Goal: Task Accomplishment & Management: Manage account settings

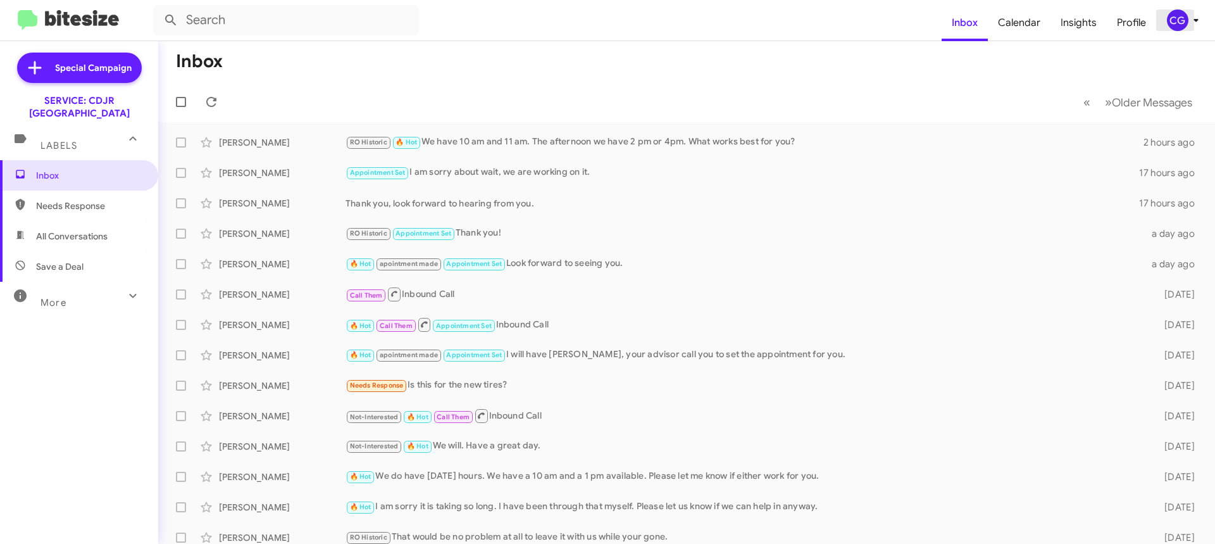
click at [1193, 16] on icon at bounding box center [1195, 20] width 15 height 15
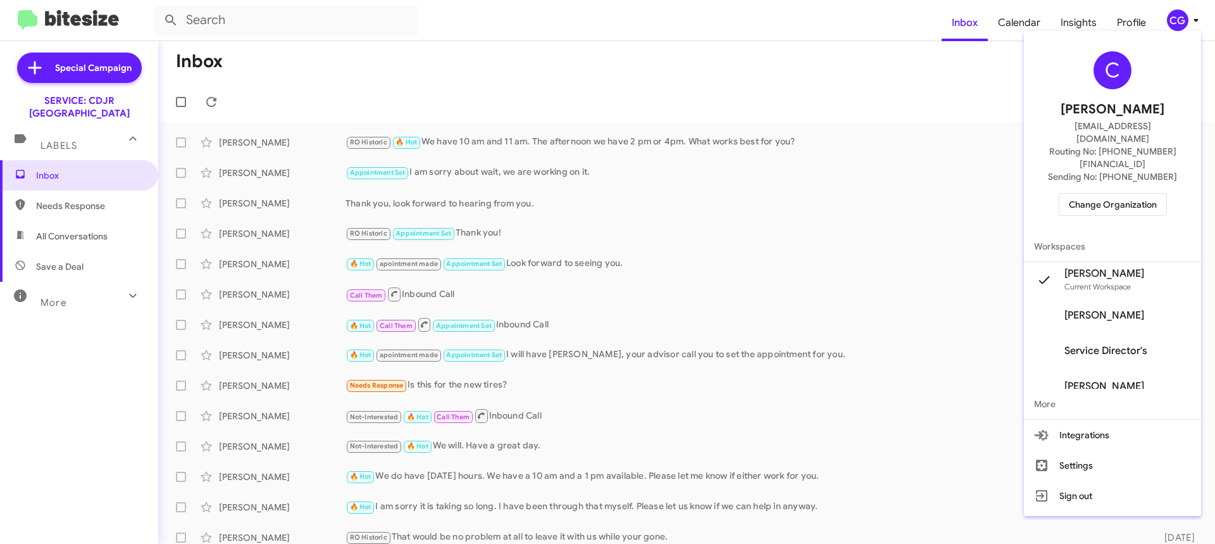
click at [1167, 193] on button "Change Organization" at bounding box center [1113, 204] width 108 height 23
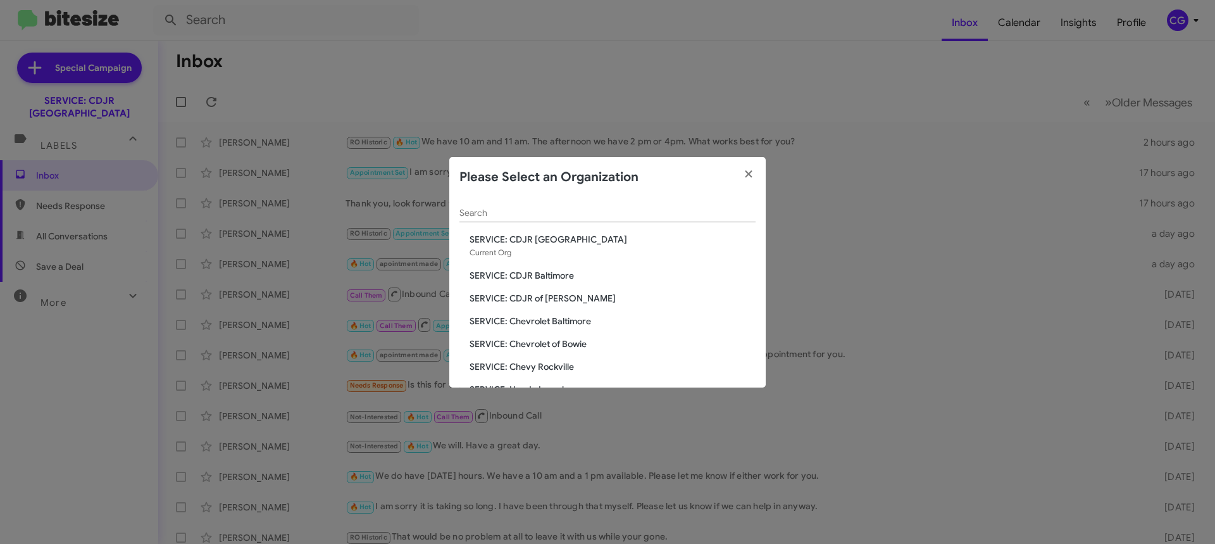
click at [564, 329] on div "Search SERVICE: CDJR Clarksville Current Org SERVICE: CDJR Baltimore SERVICE: C…" at bounding box center [607, 292] width 316 height 190
click at [564, 323] on span "SERVICE: Chevrolet Baltimore" at bounding box center [613, 321] width 286 height 13
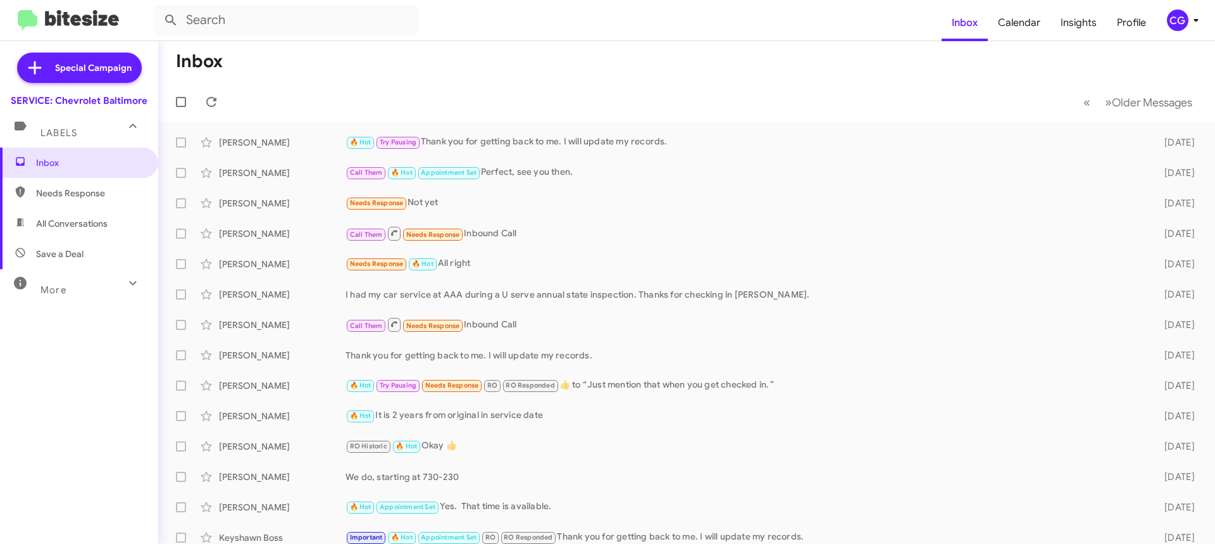
drag, startPoint x: 1188, startPoint y: 13, endPoint x: 1192, endPoint y: 19, distance: 7.2
click at [1190, 17] on icon at bounding box center [1195, 20] width 15 height 15
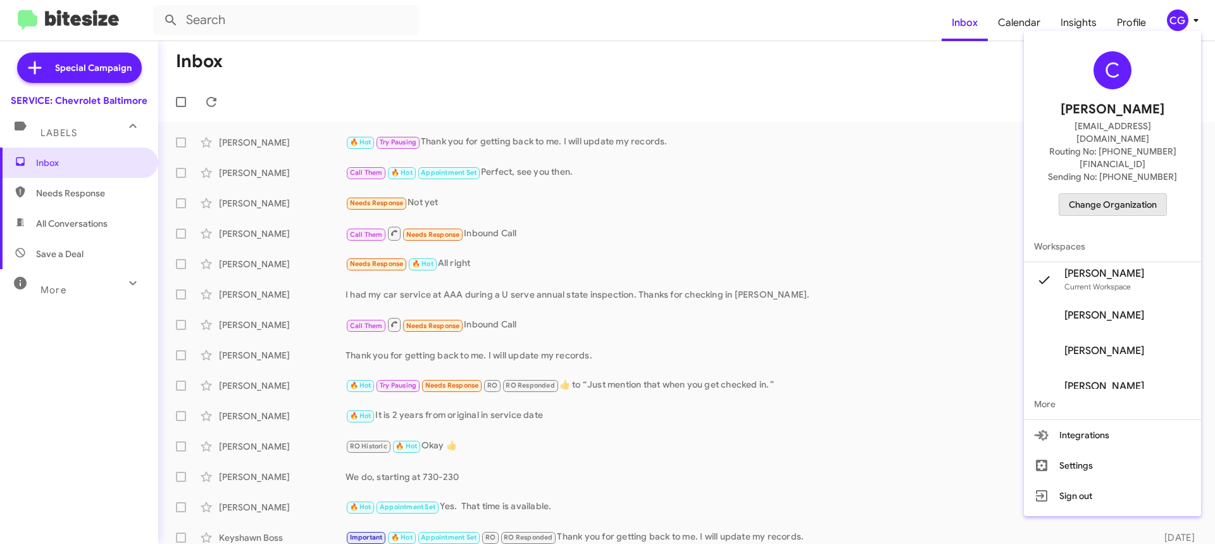
click at [1157, 194] on span "Change Organization" at bounding box center [1113, 205] width 88 height 22
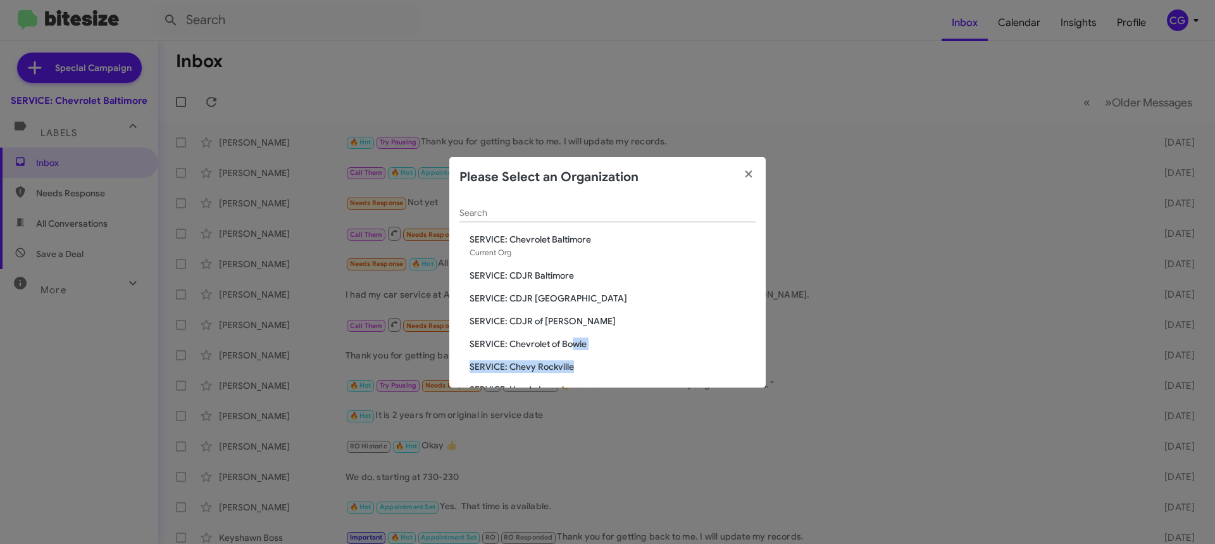
click at [576, 347] on div "Search SERVICE: Chevrolet Baltimore Current Org SERVICE: CDJR Baltimore SERVICE…" at bounding box center [607, 292] width 316 height 190
click at [576, 344] on span "SERVICE: Chevrolet of Bowie" at bounding box center [613, 343] width 286 height 13
click at [576, 341] on span "SERVICE: Chevrolet of Bowie" at bounding box center [613, 343] width 286 height 13
